Goal: Task Accomplishment & Management: Use online tool/utility

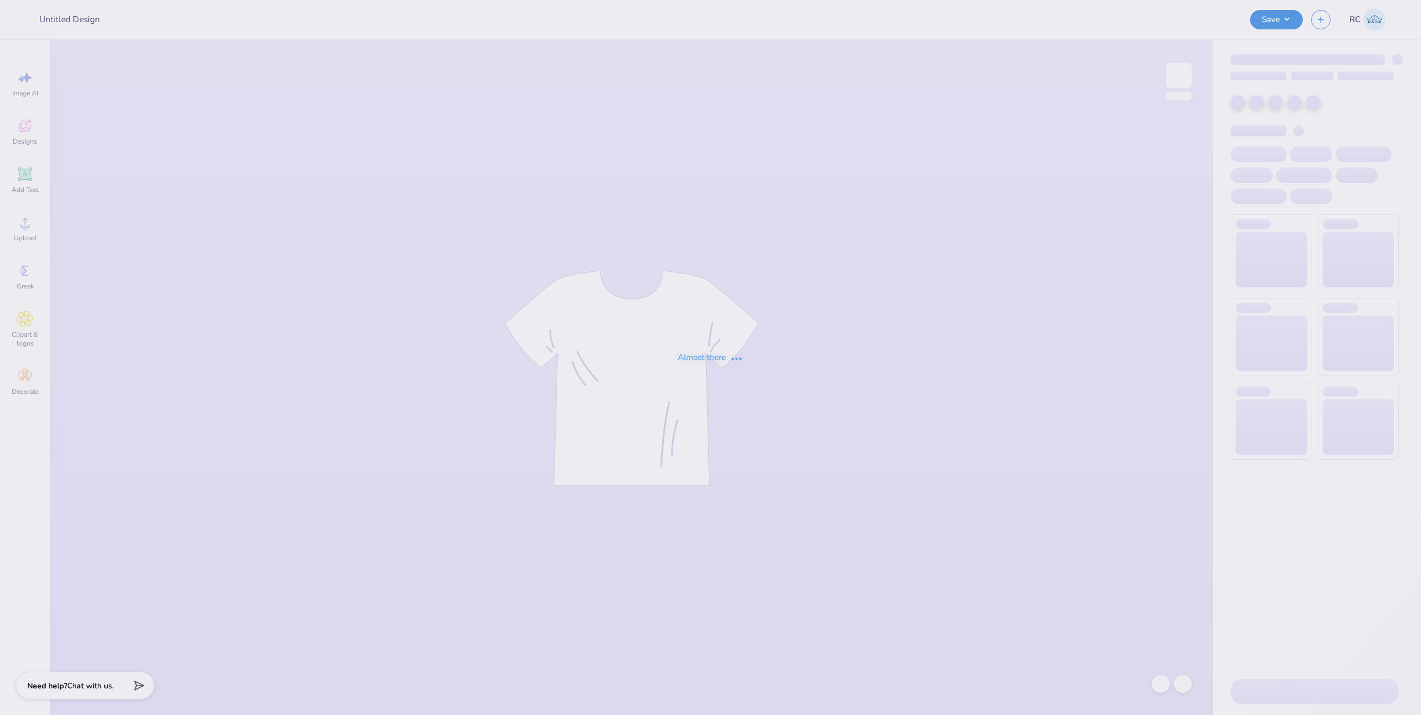
type input "SK - Tank + Shorts Drop"
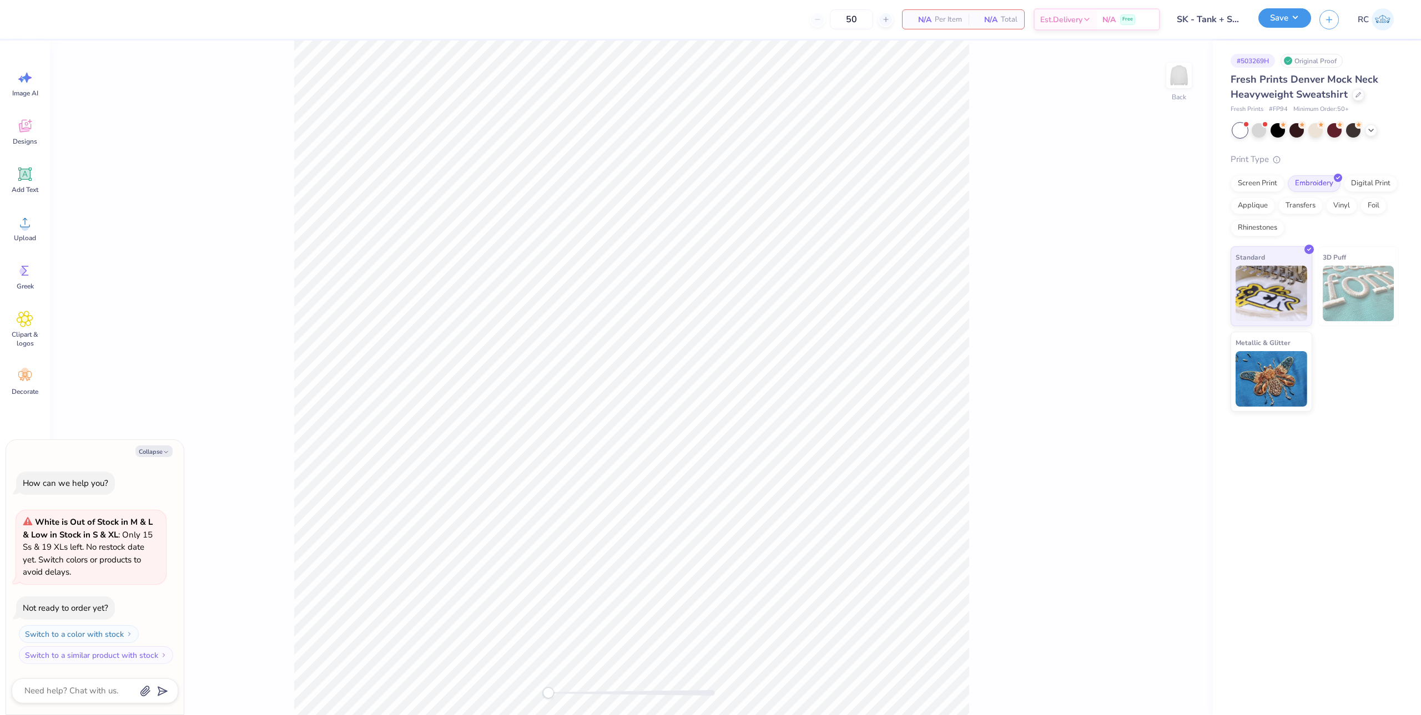
click at [1292, 27] on button "Save" at bounding box center [1284, 17] width 53 height 19
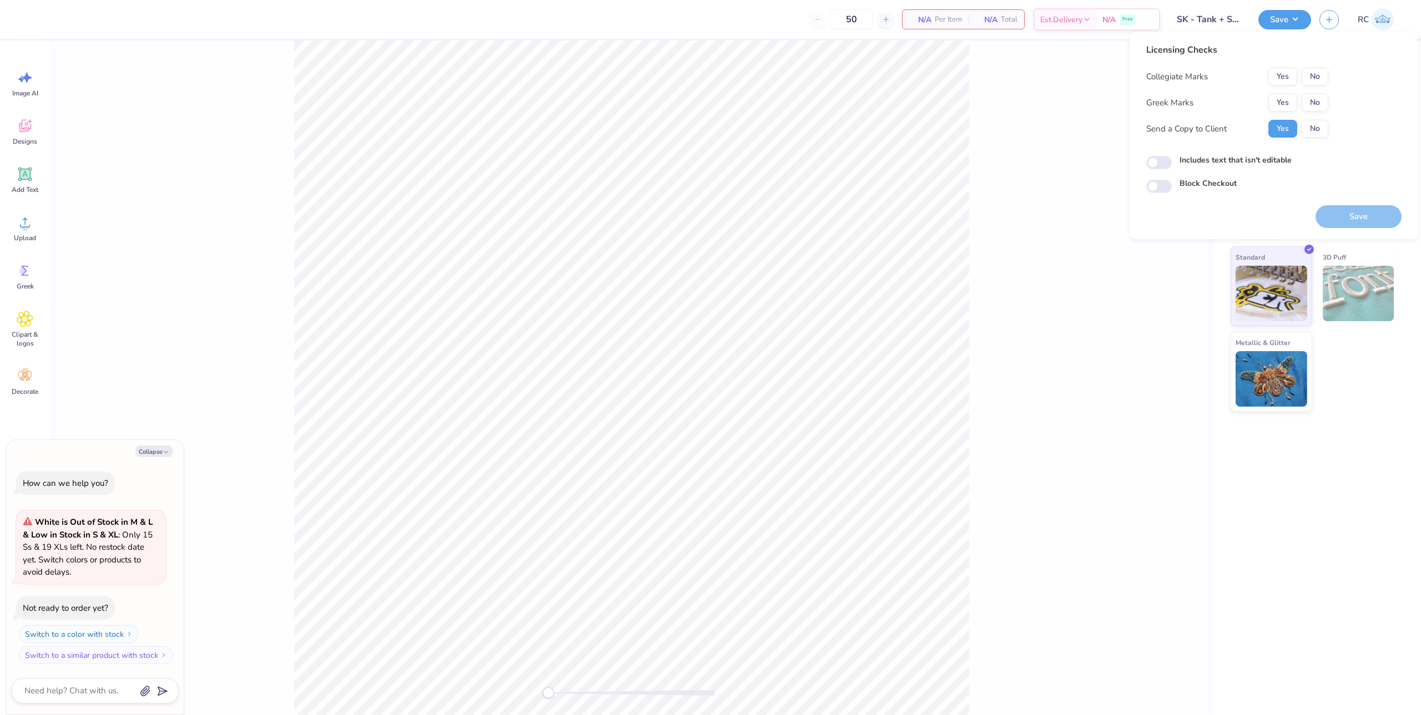
click at [1006, 145] on div "Back" at bounding box center [631, 378] width 1163 height 675
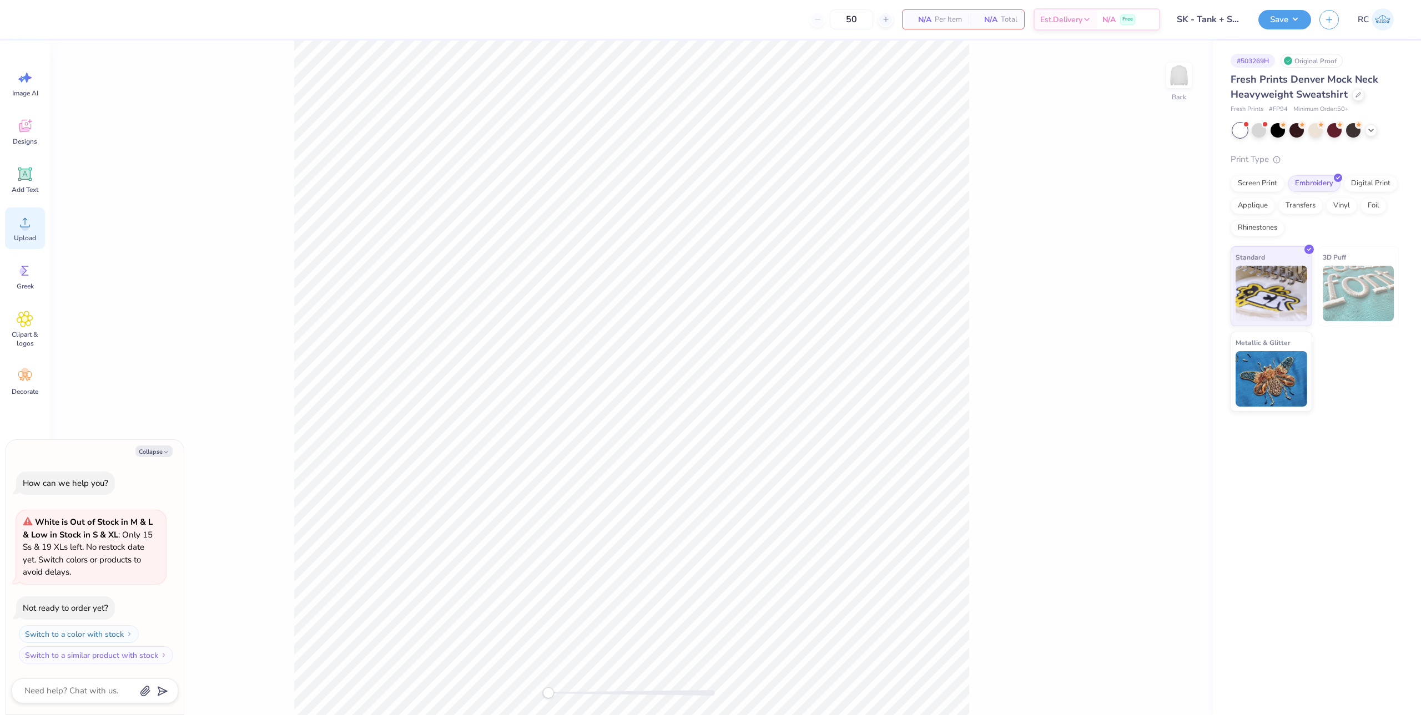
click at [24, 229] on circle at bounding box center [25, 227] width 8 height 8
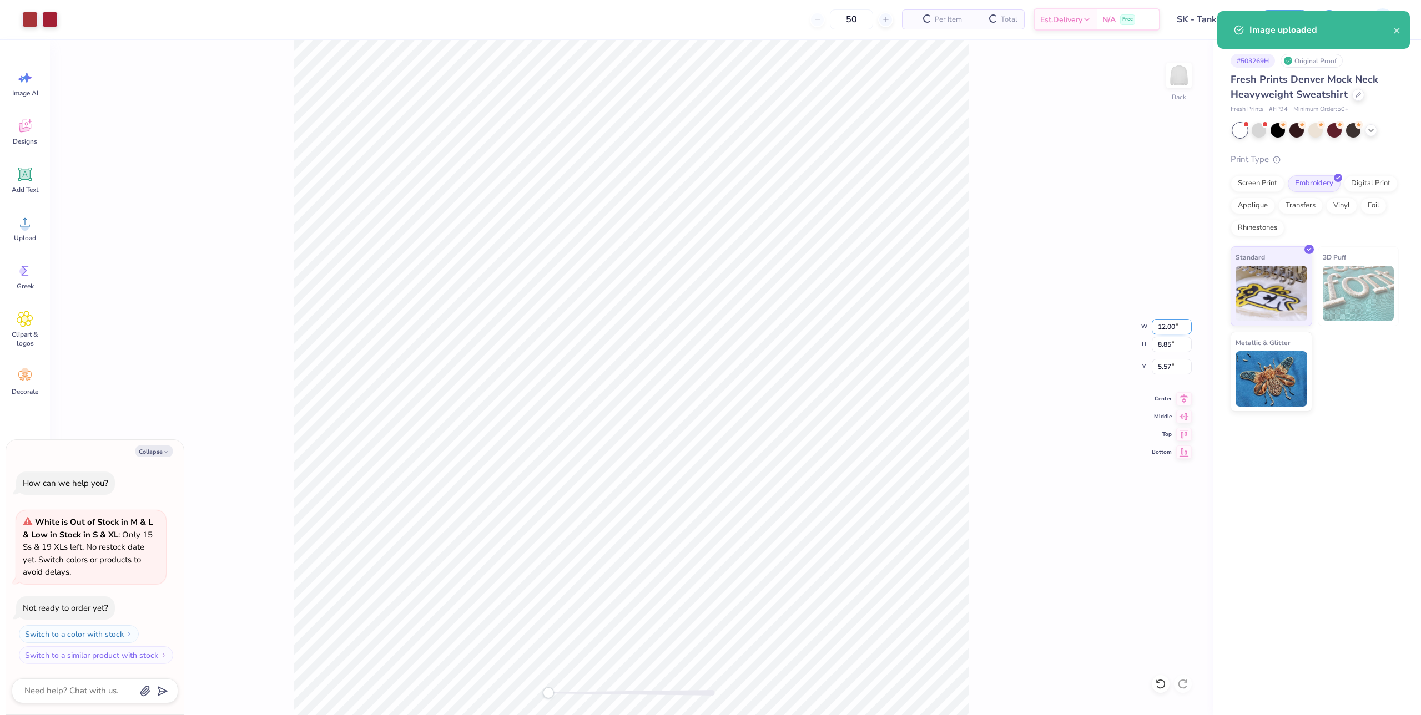
click at [1177, 321] on input "12.00" at bounding box center [1172, 327] width 40 height 16
type textarea "x"
type input "10"
type textarea "x"
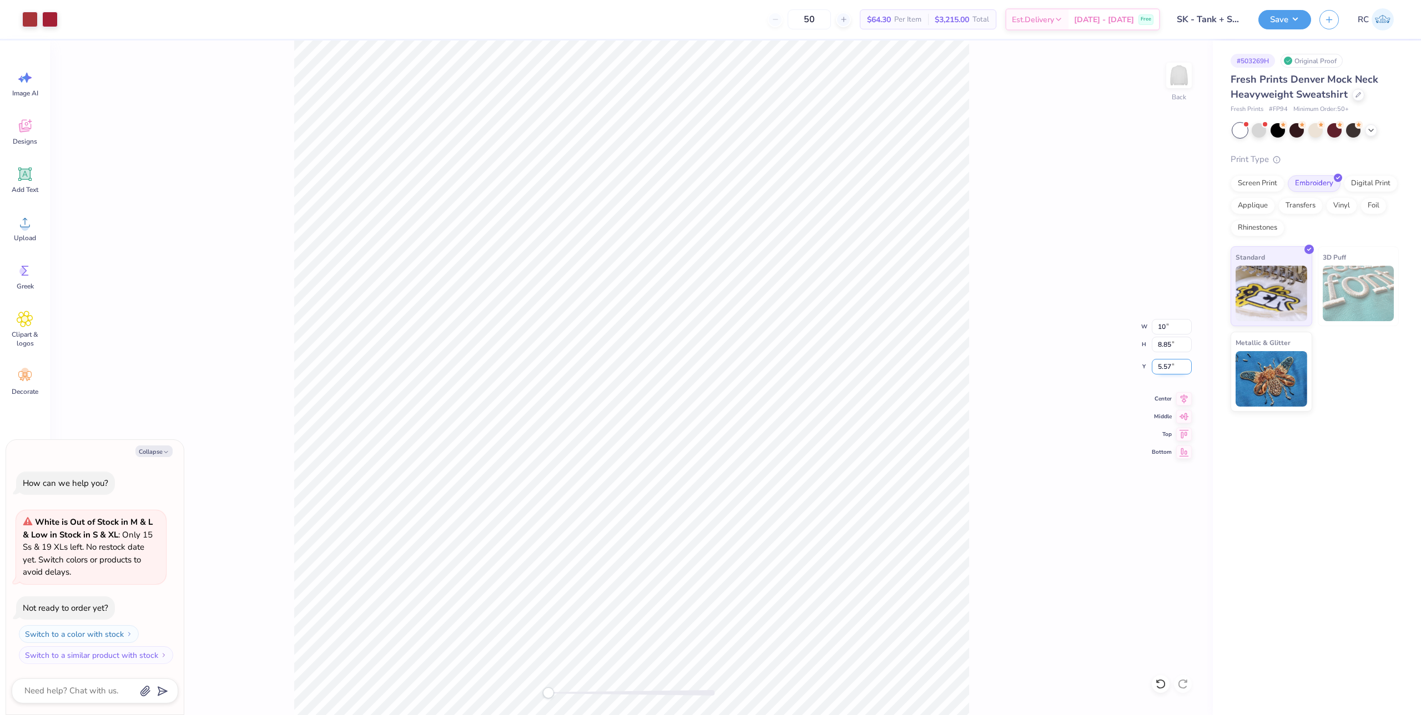
click at [1171, 372] on input "5.57" at bounding box center [1172, 367] width 40 height 16
click at [1171, 368] on input "5.57" at bounding box center [1172, 367] width 40 height 16
type input "3"
click at [1014, 360] on div "Back W 10 10 " H 8.85 8.85 " Y 3 3 " Center Middle Top Bottom" at bounding box center [631, 378] width 1163 height 675
click at [1030, 325] on div "Back W 8.33 8.33 " H 6.15 6.15 " Y 3.00 3.00 " Center Middle Top Bottom" at bounding box center [631, 378] width 1163 height 675
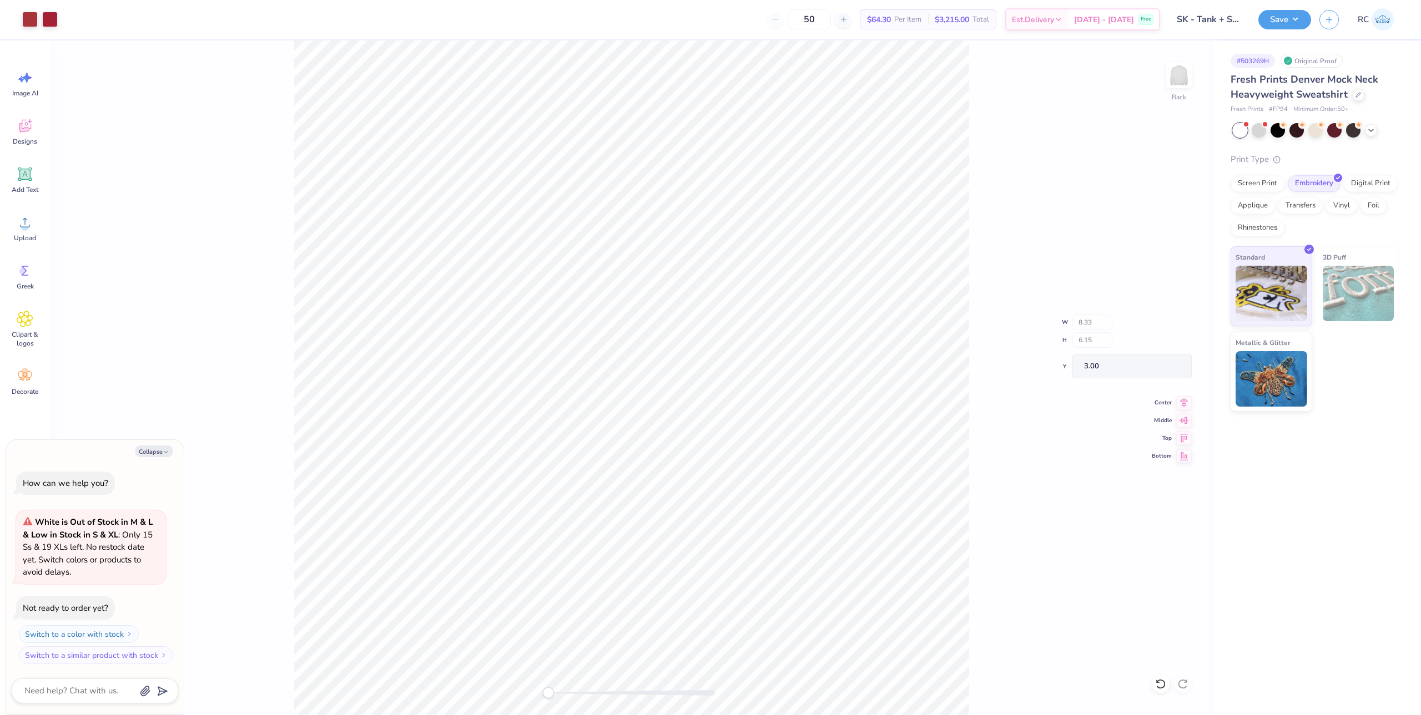
click at [1040, 352] on div "Back W 8.33 H 6.15 Y 3.00 Center Middle Top Bottom" at bounding box center [631, 378] width 1163 height 675
type textarea "x"
click at [1173, 365] on input "3.00" at bounding box center [1172, 367] width 40 height 16
type input "2"
click at [969, 333] on div "Back W 8.33 8.33 " H 6.15 6.15 " Y 2 2 " Center Middle Top Bottom" at bounding box center [631, 378] width 1163 height 675
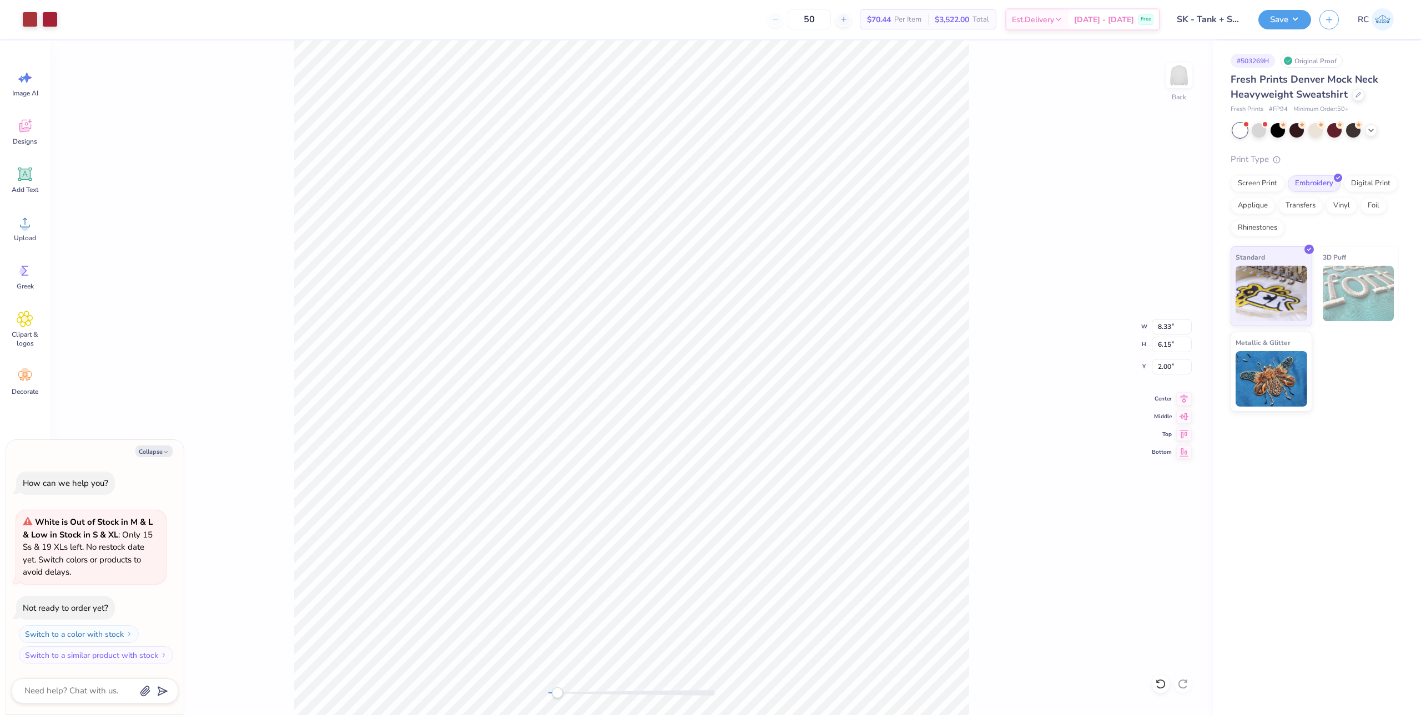
click at [1051, 411] on div "Back W 8.33 8.33 " H 6.15 6.15 " Y 2.00 2.00 " Center Middle Top Bottom" at bounding box center [631, 378] width 1163 height 675
type textarea "x"
click at [1162, 369] on input "2.00" at bounding box center [1172, 367] width 40 height 16
type input "2"
click at [1187, 398] on icon at bounding box center [1184, 397] width 16 height 13
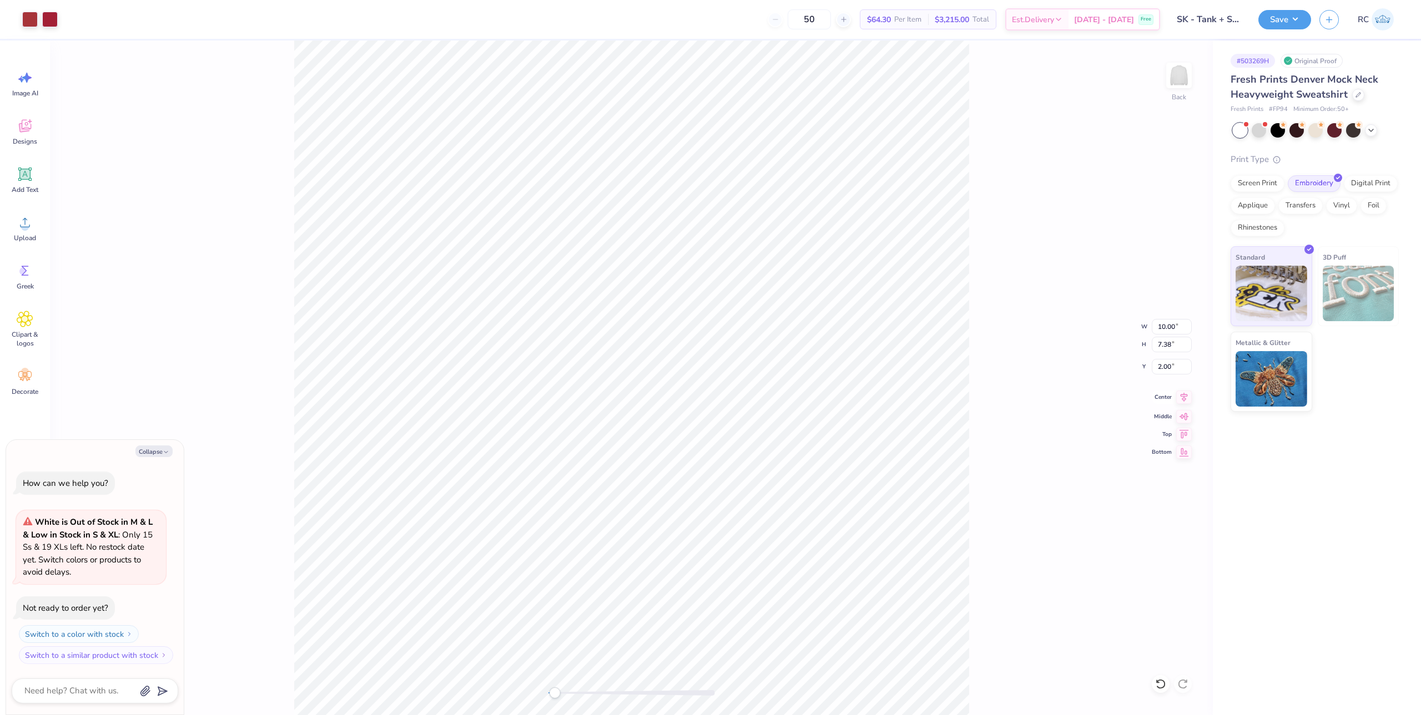
click at [1184, 396] on icon at bounding box center [1184, 396] width 7 height 9
click at [1088, 403] on div "Back W 10.00 10.00 " H 7.38 7.38 " Y 2.00 2.00 " Center Middle Top Bottom" at bounding box center [631, 378] width 1163 height 675
type textarea "x"
click at [1171, 370] on input "3.48" at bounding box center [1172, 367] width 40 height 16
type input "2"
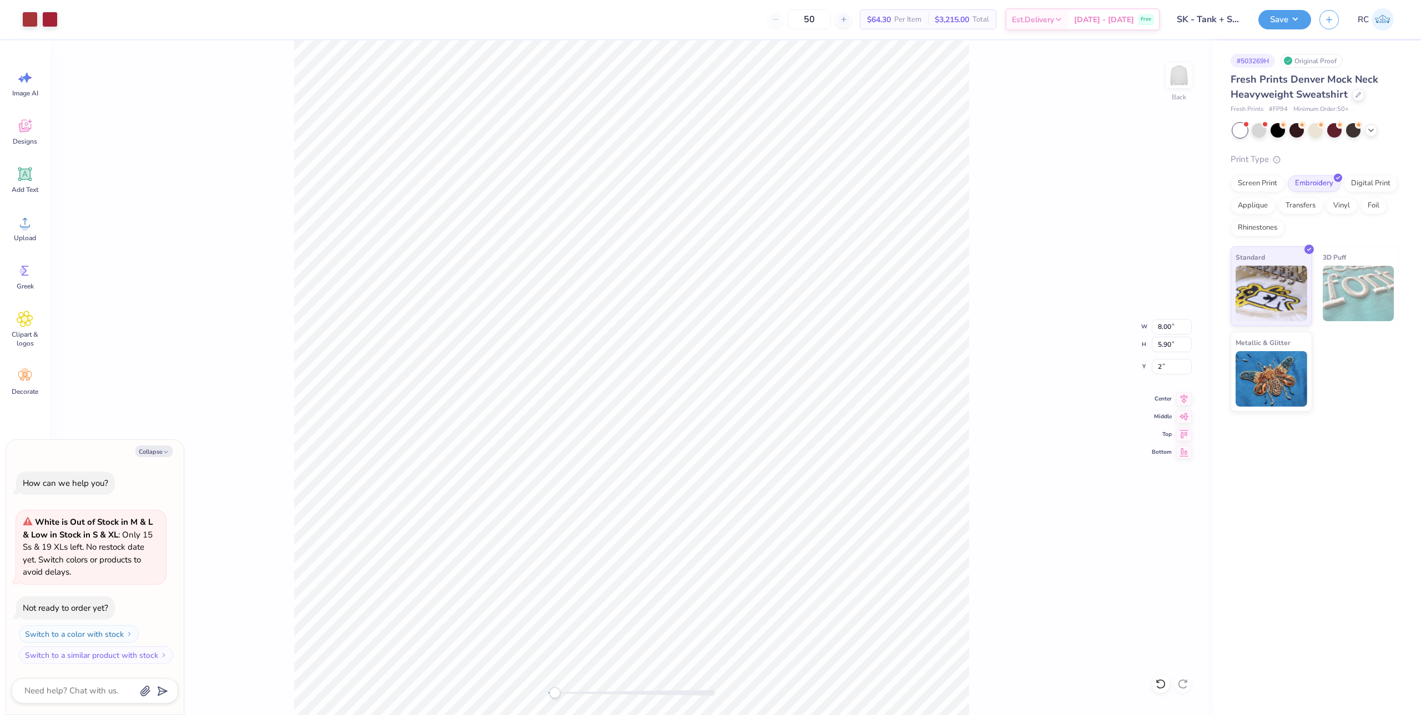
click at [970, 345] on div "Back W 8.00 8.00 " H 5.90 5.90 " Y 2 2 " Center Middle Top Bottom" at bounding box center [631, 378] width 1163 height 675
click at [31, 232] on div "Upload" at bounding box center [25, 229] width 40 height 42
click at [1035, 398] on div "Back W 12.00 12.00 " H 8.85 8.85 " Y 5.57 5.57 " Center Middle Top Bottom" at bounding box center [631, 378] width 1163 height 675
type textarea "x"
click at [1168, 368] on input "5.57" at bounding box center [1172, 367] width 40 height 16
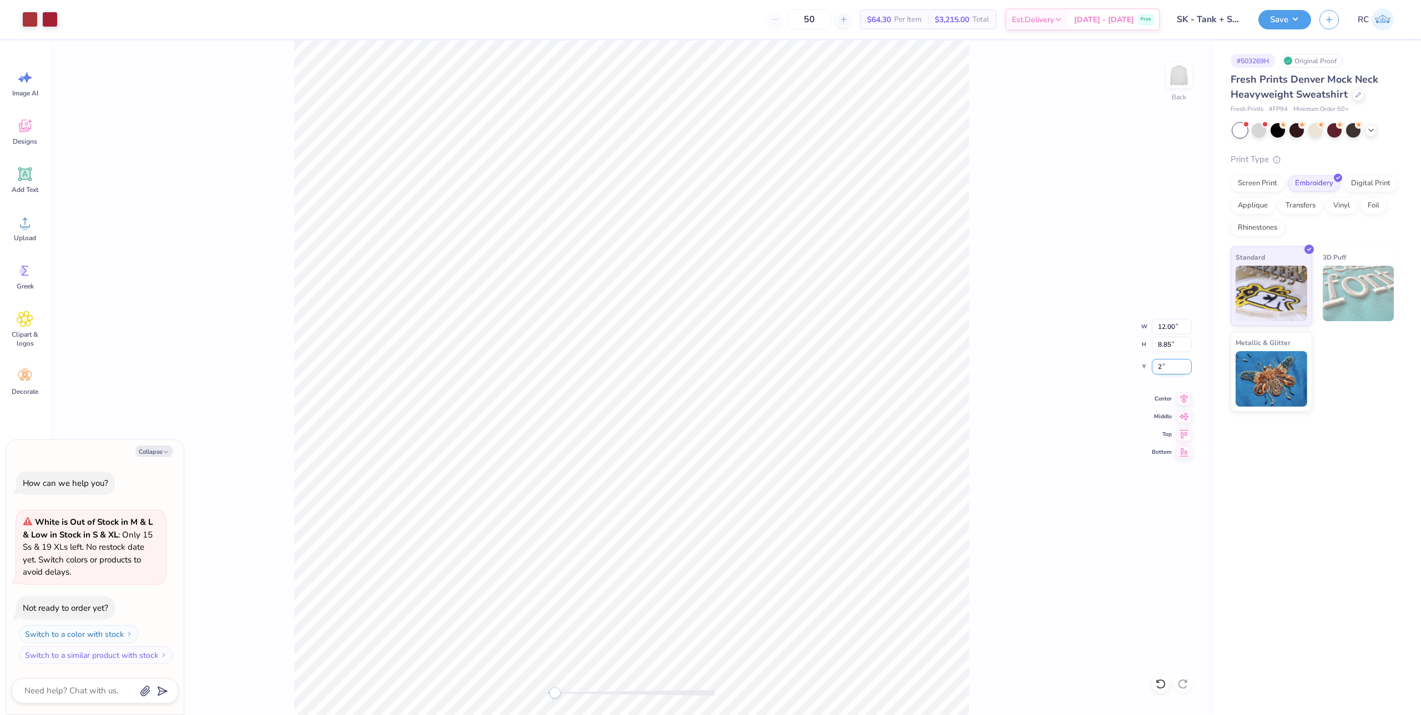
type input "2"
click at [1184, 403] on icon at bounding box center [1184, 397] width 16 height 13
click at [1020, 443] on div "Back W 12.00 12.00 " H 8.85 8.85 " Y 2 2 " Center Middle Top Bottom" at bounding box center [631, 378] width 1163 height 675
click at [32, 229] on icon at bounding box center [25, 222] width 17 height 17
click at [979, 382] on div "Back W 12.00 12.00 " H 8.85 8.85 " Y 5.57 5.57 " Center Middle Top Bottom" at bounding box center [631, 378] width 1163 height 675
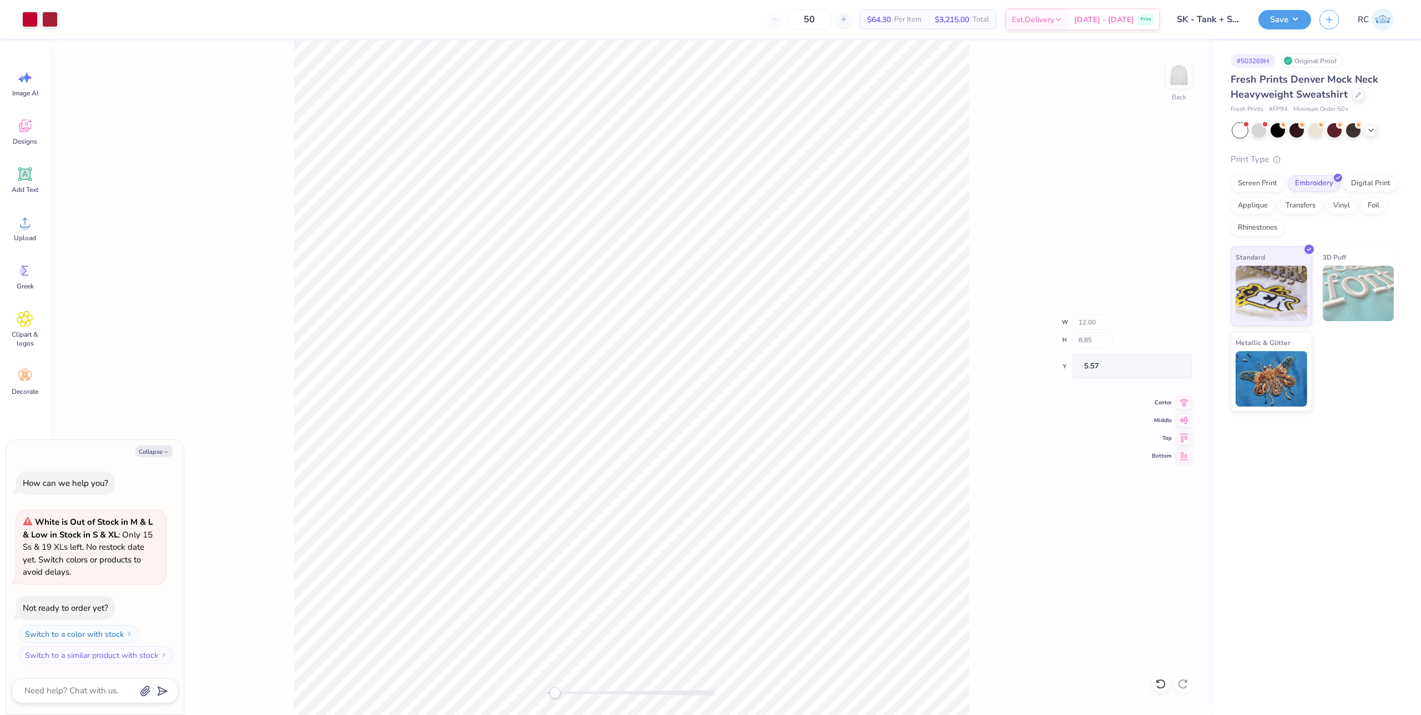
type textarea "x"
type input "8.00"
type input "5.90"
click at [1168, 371] on input "8.52" at bounding box center [1172, 367] width 40 height 16
type input "2"
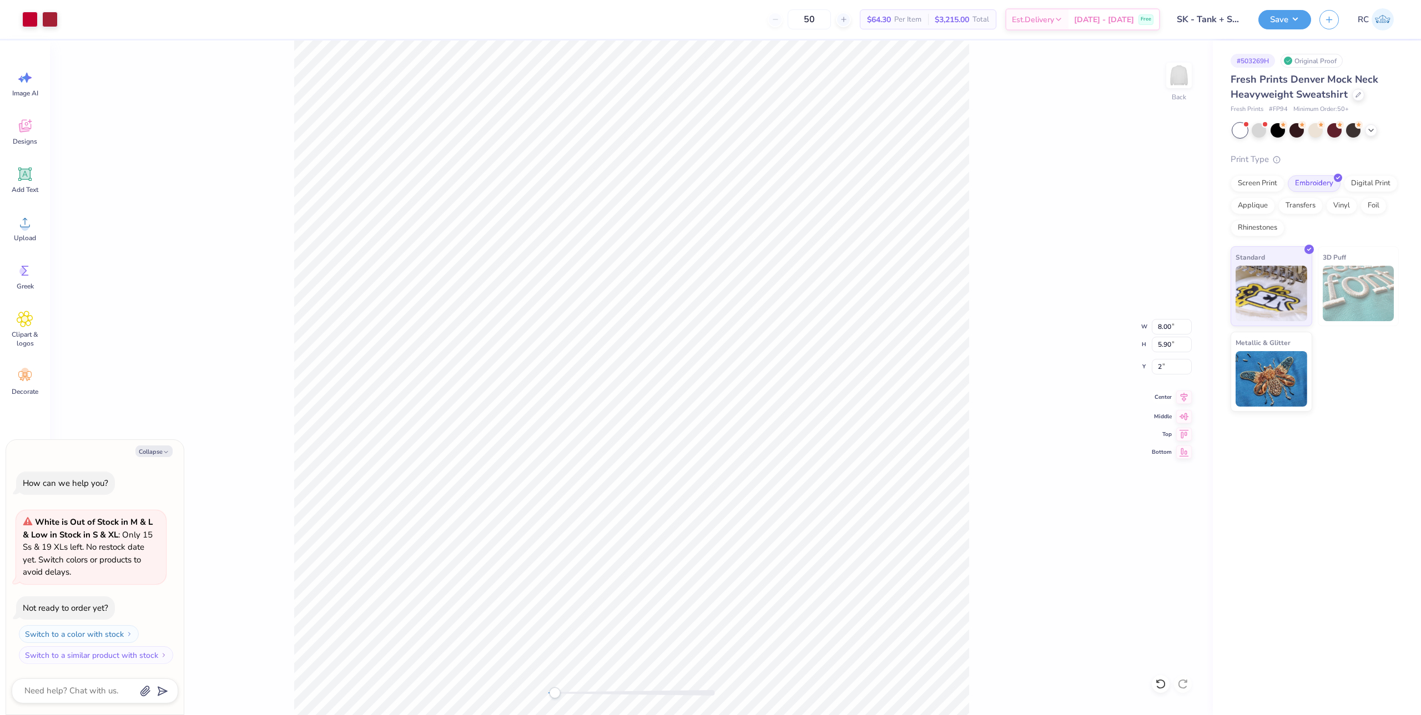
click at [1182, 398] on icon at bounding box center [1184, 397] width 16 height 13
click at [987, 379] on div "Back W 8.00 8.00 " H 5.90 5.90 " Y 2 2 " Center Middle Top Bottom" at bounding box center [631, 378] width 1163 height 675
click at [1306, 25] on button "Save" at bounding box center [1284, 17] width 53 height 19
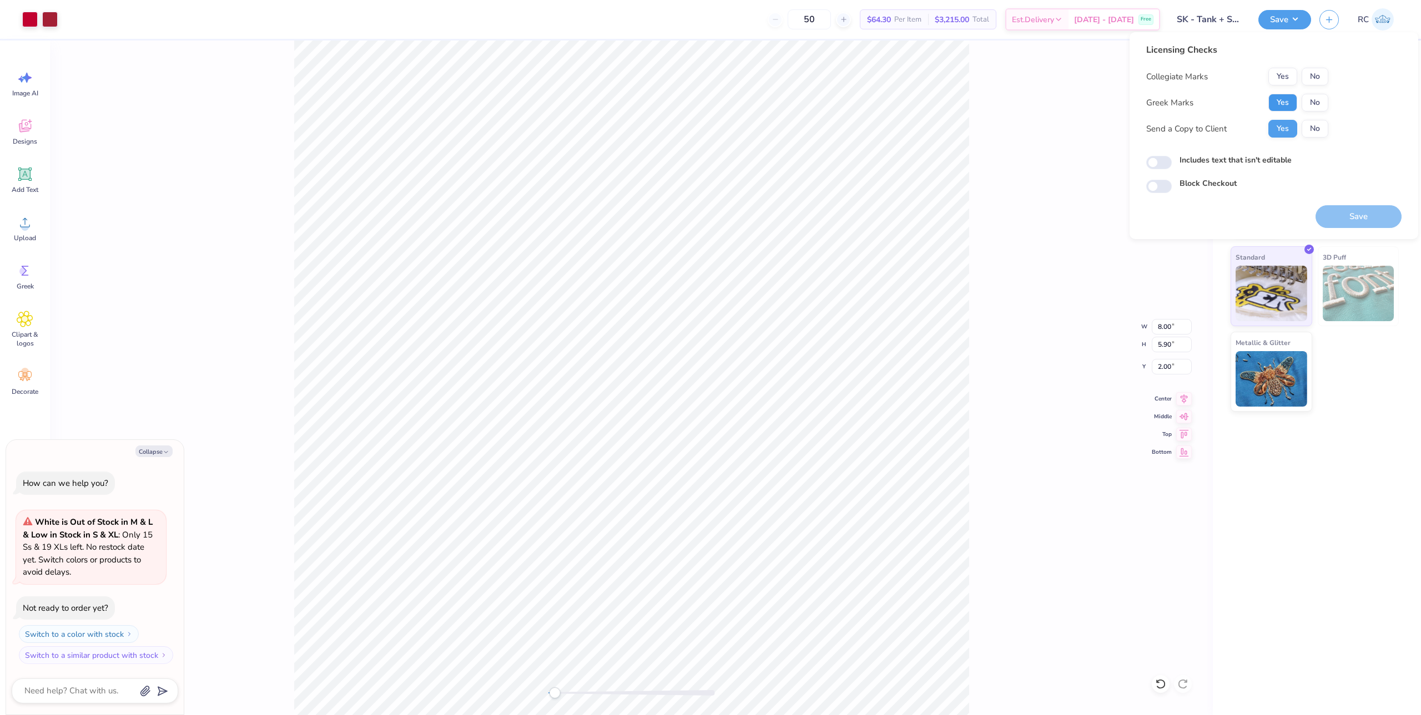
click at [1282, 105] on button "Yes" at bounding box center [1282, 103] width 29 height 18
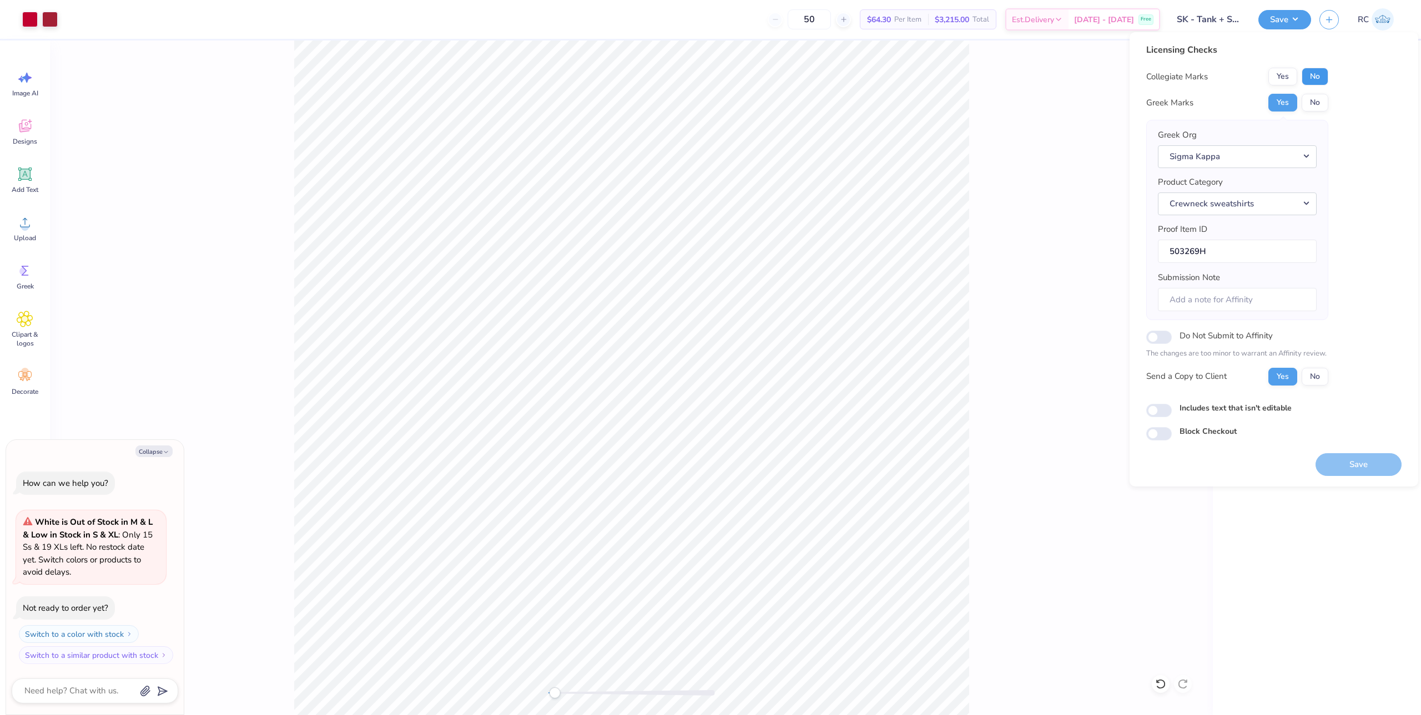
click at [1315, 78] on button "No" at bounding box center [1314, 77] width 27 height 18
type textarea "x"
click at [1164, 407] on input "Includes text that isn't editable" at bounding box center [1159, 410] width 26 height 13
checkbox input "true"
click at [1349, 467] on button "Save" at bounding box center [1358, 464] width 86 height 23
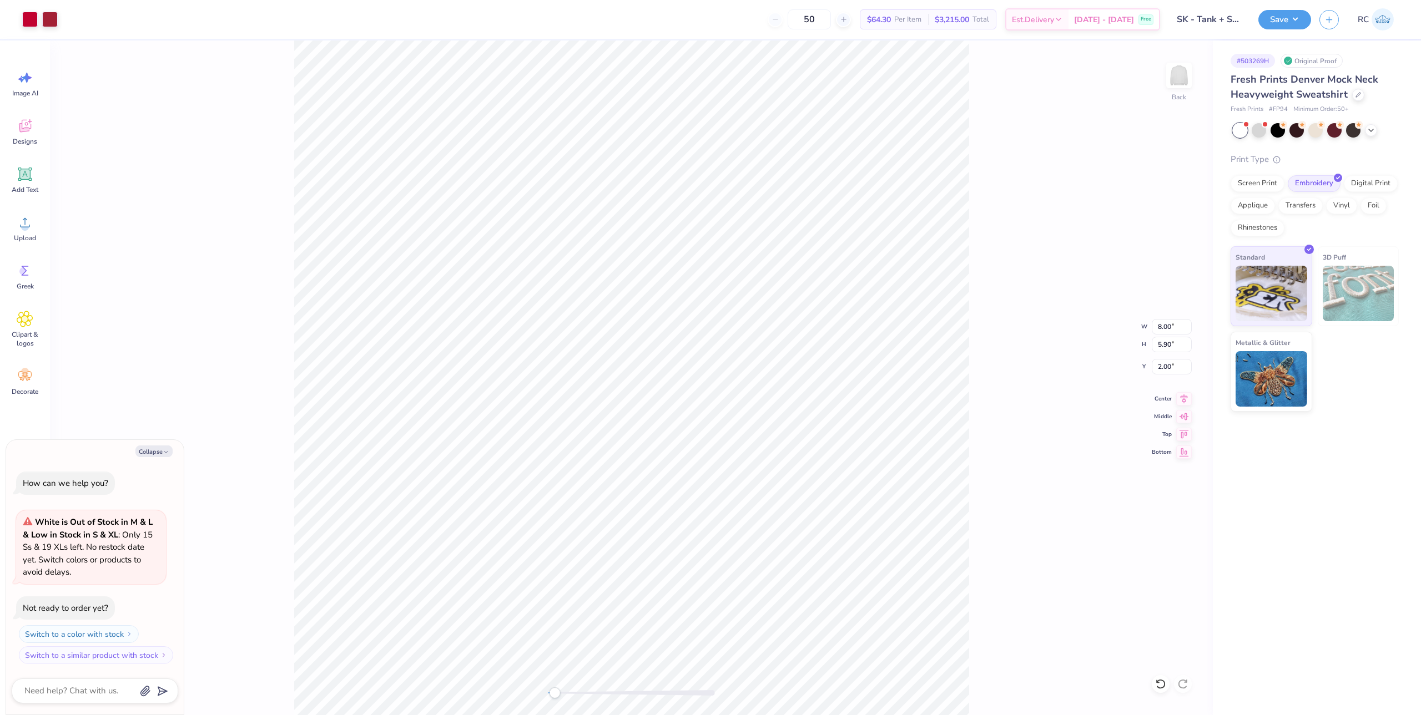
type textarea "x"
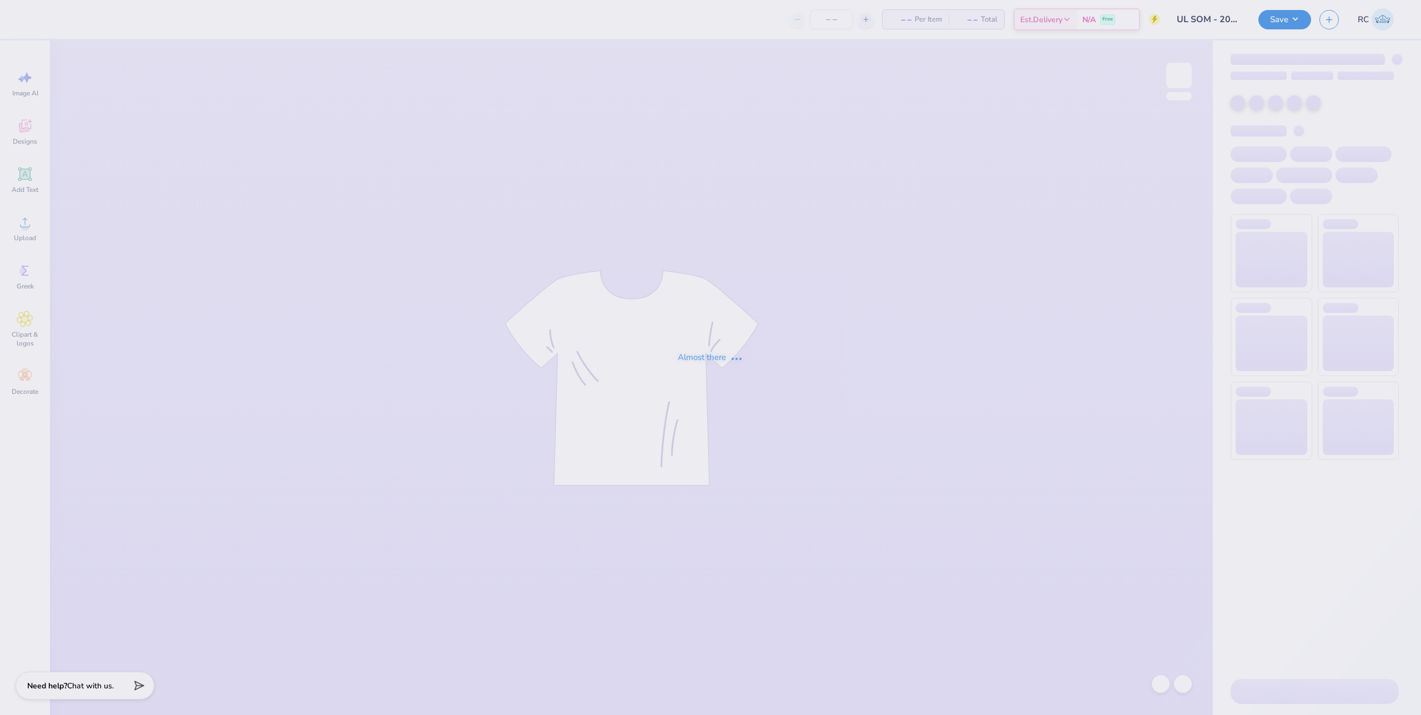
type input "24"
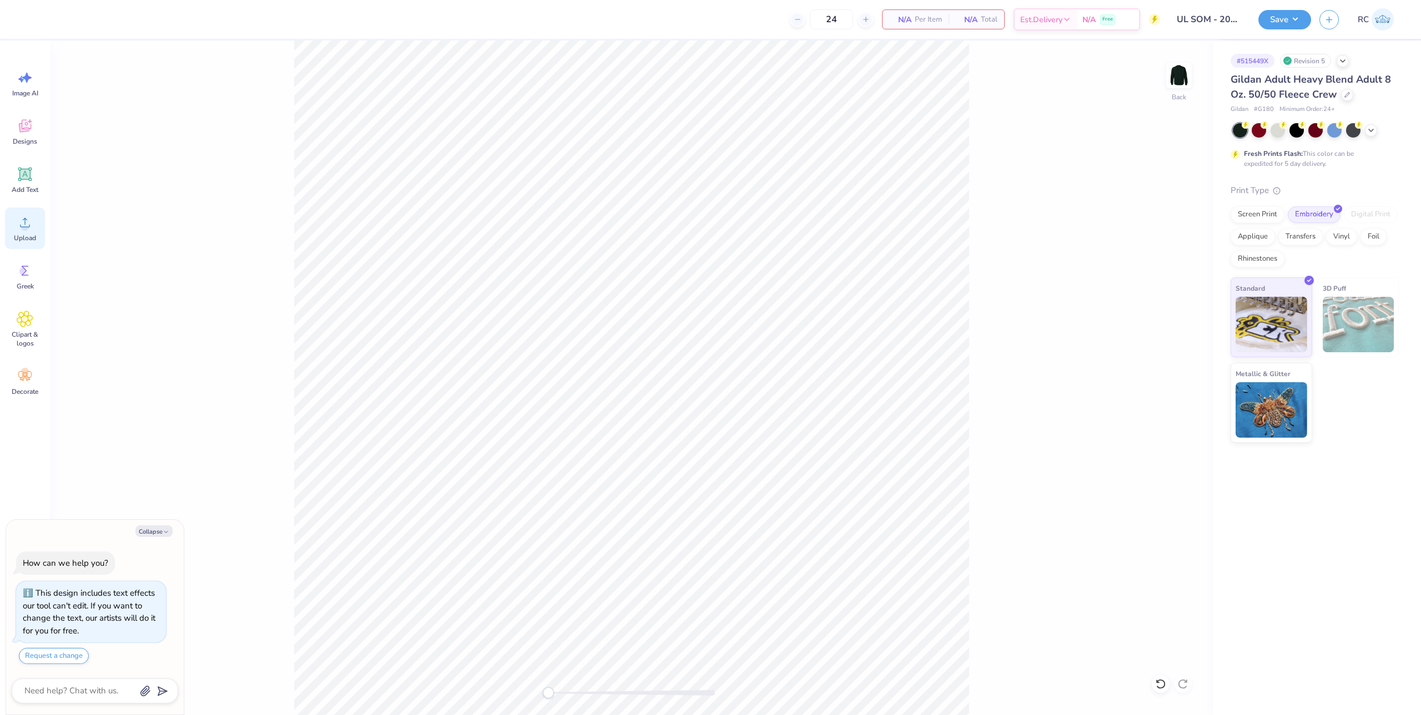
click at [26, 225] on circle at bounding box center [25, 227] width 8 height 8
type textarea "x"
click at [1178, 365] on input "10.42" at bounding box center [1172, 367] width 40 height 16
type input "3"
type textarea "x"
